Goal: Navigation & Orientation: Find specific page/section

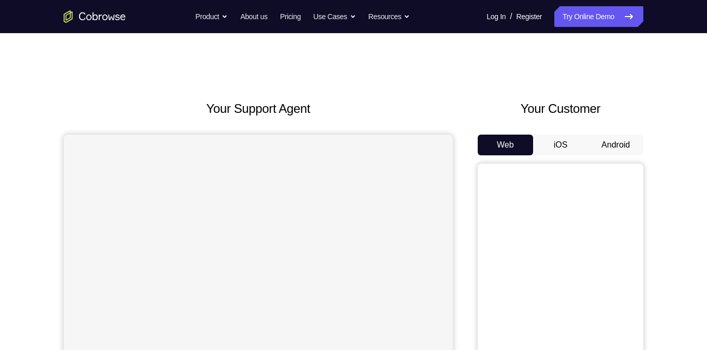
click at [618, 141] on button "Android" at bounding box center [615, 145] width 55 height 21
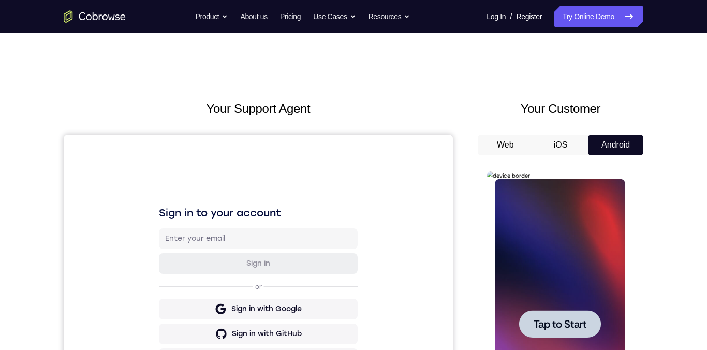
click at [580, 244] on div at bounding box center [559, 324] width 130 height 290
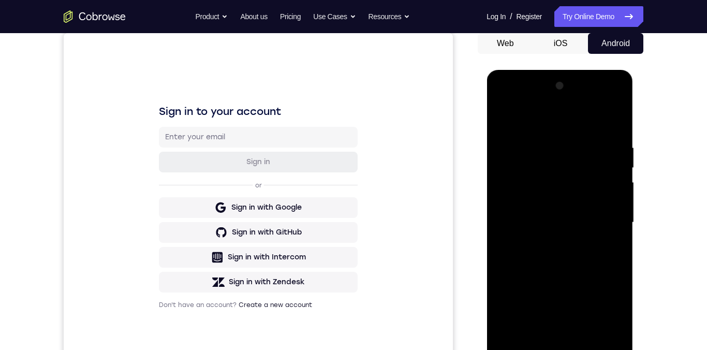
scroll to position [159, 0]
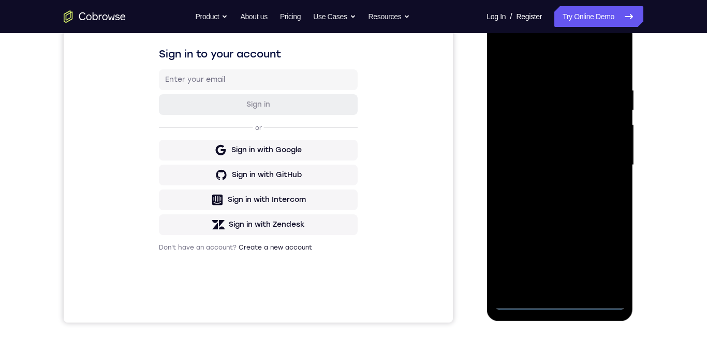
click at [563, 301] on div at bounding box center [559, 165] width 130 height 290
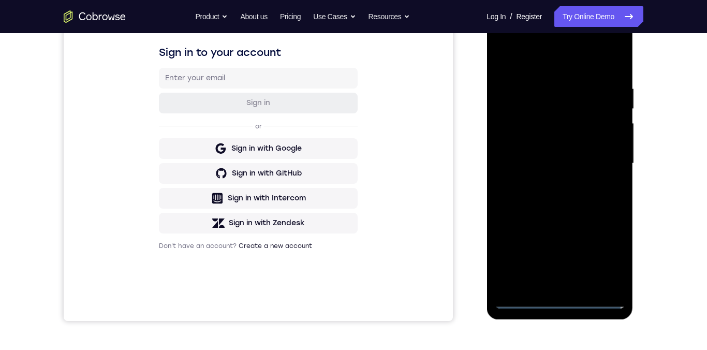
click at [558, 302] on div at bounding box center [559, 164] width 130 height 290
click at [607, 254] on div at bounding box center [559, 164] width 130 height 290
click at [607, 252] on div at bounding box center [559, 164] width 130 height 290
click at [540, 71] on div at bounding box center [559, 164] width 130 height 290
click at [603, 163] on div at bounding box center [559, 164] width 130 height 290
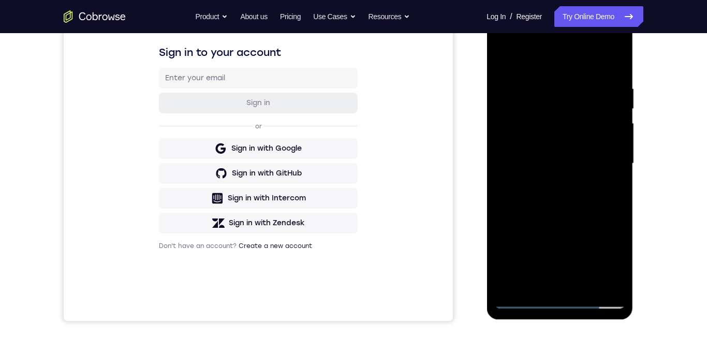
click at [549, 186] on div at bounding box center [559, 164] width 130 height 290
click at [580, 155] on div at bounding box center [559, 164] width 130 height 290
click at [548, 146] on div at bounding box center [559, 164] width 130 height 290
click at [540, 144] on div at bounding box center [559, 164] width 130 height 290
click at [558, 164] on div at bounding box center [559, 164] width 130 height 290
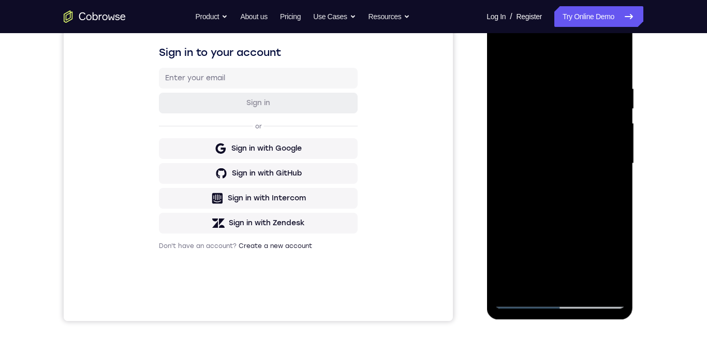
click at [567, 165] on div at bounding box center [559, 164] width 130 height 290
click at [585, 201] on div at bounding box center [559, 164] width 130 height 290
click at [562, 204] on div at bounding box center [559, 164] width 130 height 290
click at [559, 201] on div at bounding box center [559, 164] width 130 height 290
click at [589, 282] on div at bounding box center [559, 164] width 130 height 290
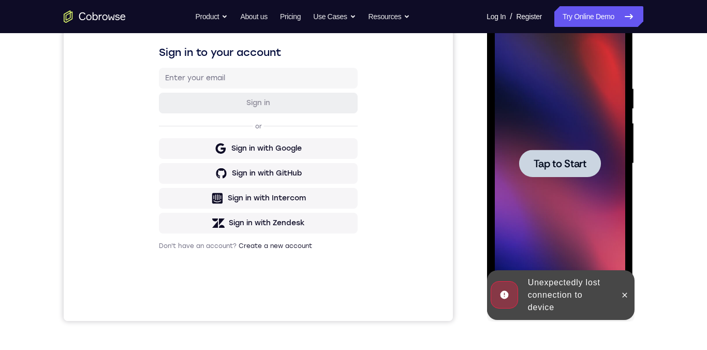
click at [546, 151] on div at bounding box center [560, 163] width 82 height 27
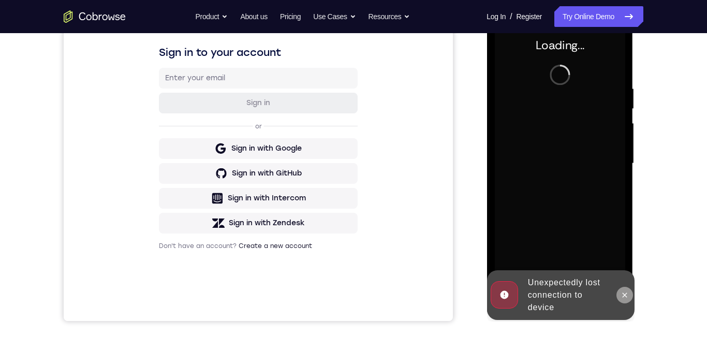
click at [623, 301] on button at bounding box center [624, 295] width 17 height 17
